Goal: Transaction & Acquisition: Purchase product/service

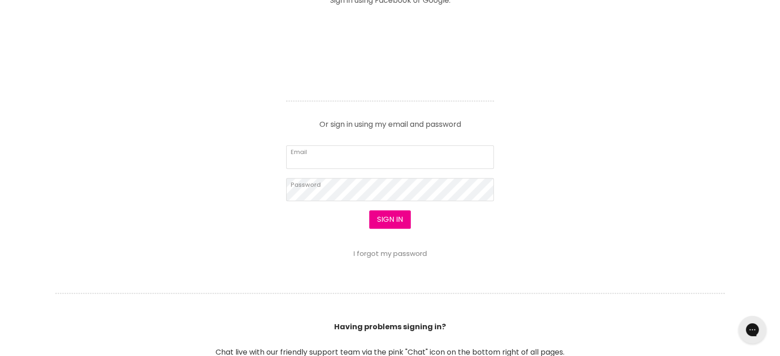
scroll to position [462, 0]
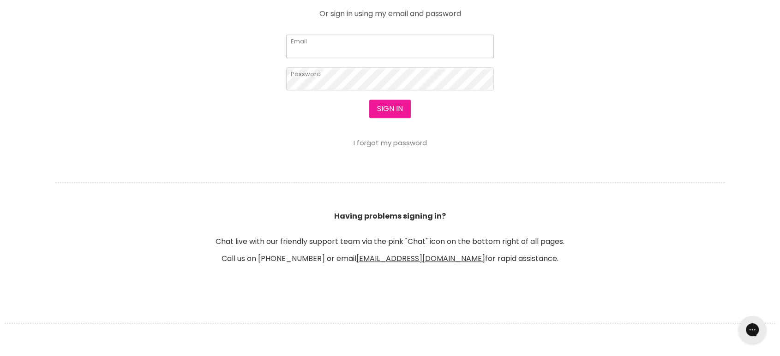
type input "cs.discountsalonsupplies@gmail.com"
click at [387, 109] on button "Sign in" at bounding box center [390, 109] width 42 height 18
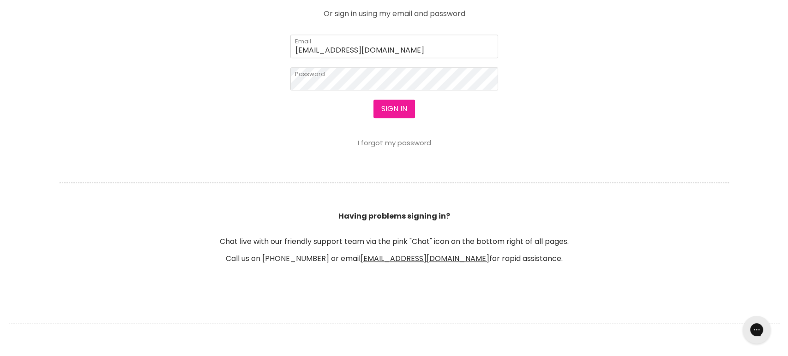
scroll to position [462, 0]
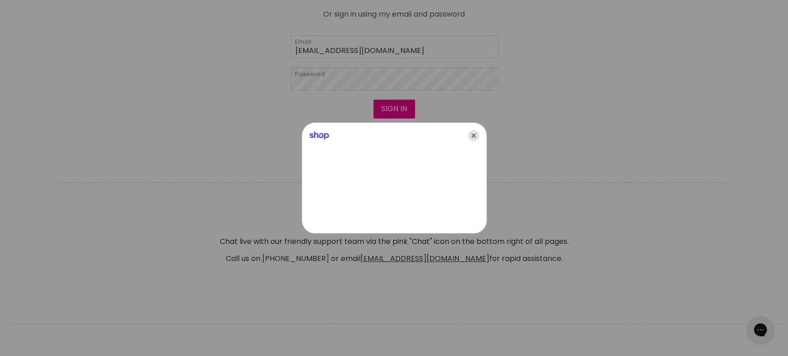
click at [475, 135] on icon "Close" at bounding box center [473, 135] width 11 height 11
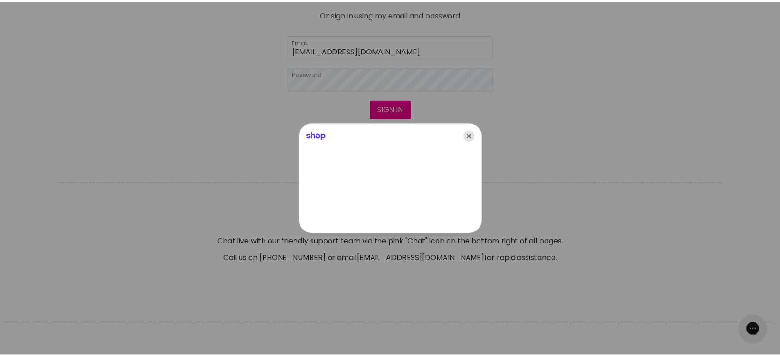
scroll to position [462, 0]
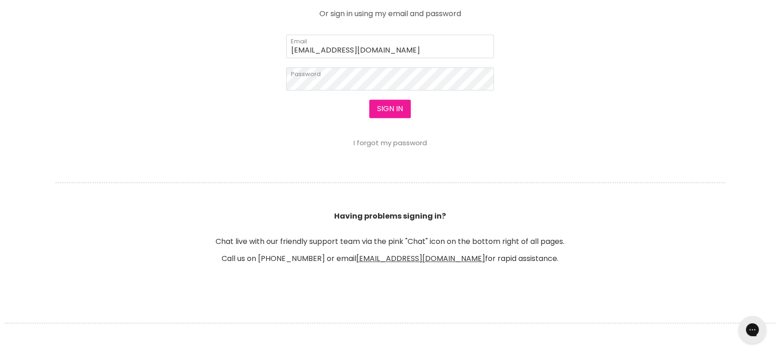
click at [389, 107] on button "Sign in" at bounding box center [390, 109] width 42 height 18
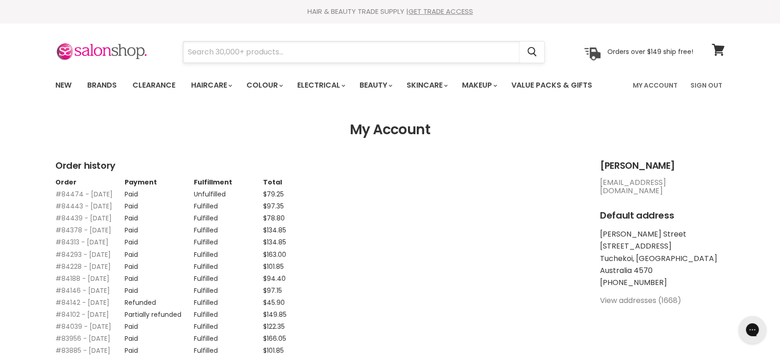
paste input "Nak Care Coloured Conditioner"
type input "Nak Care Coloured Conditioner"
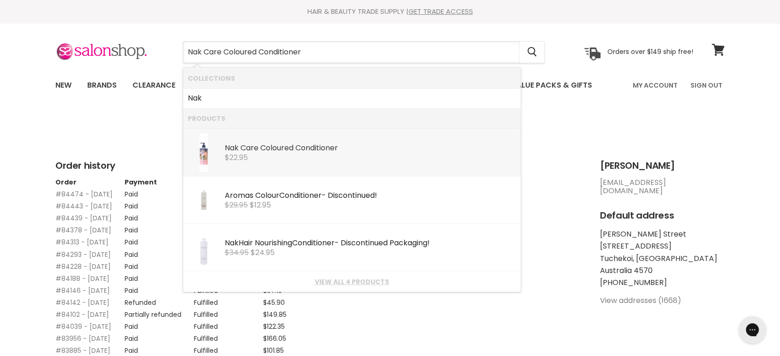
click at [281, 147] on b "Coloured" at bounding box center [276, 148] width 33 height 11
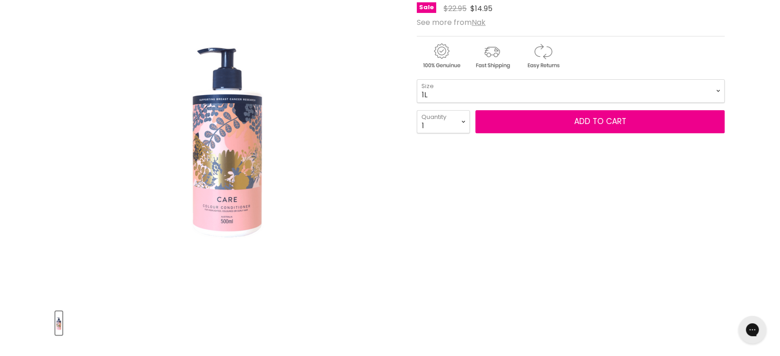
click at [417, 79] on select "500ml 1L" at bounding box center [571, 90] width 308 height 23
select select "1L"
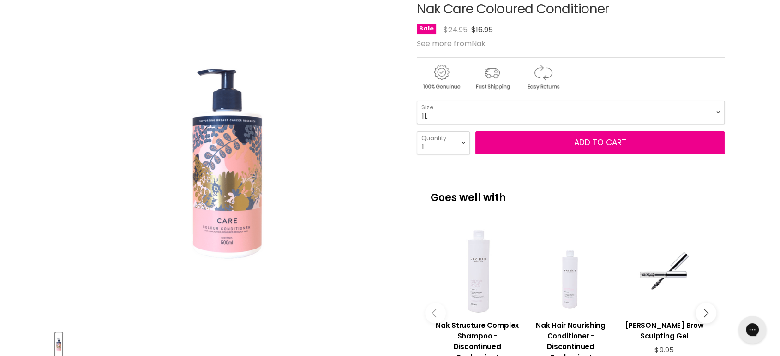
scroll to position [102, 0]
